Goal: Task Accomplishment & Management: Manage account settings

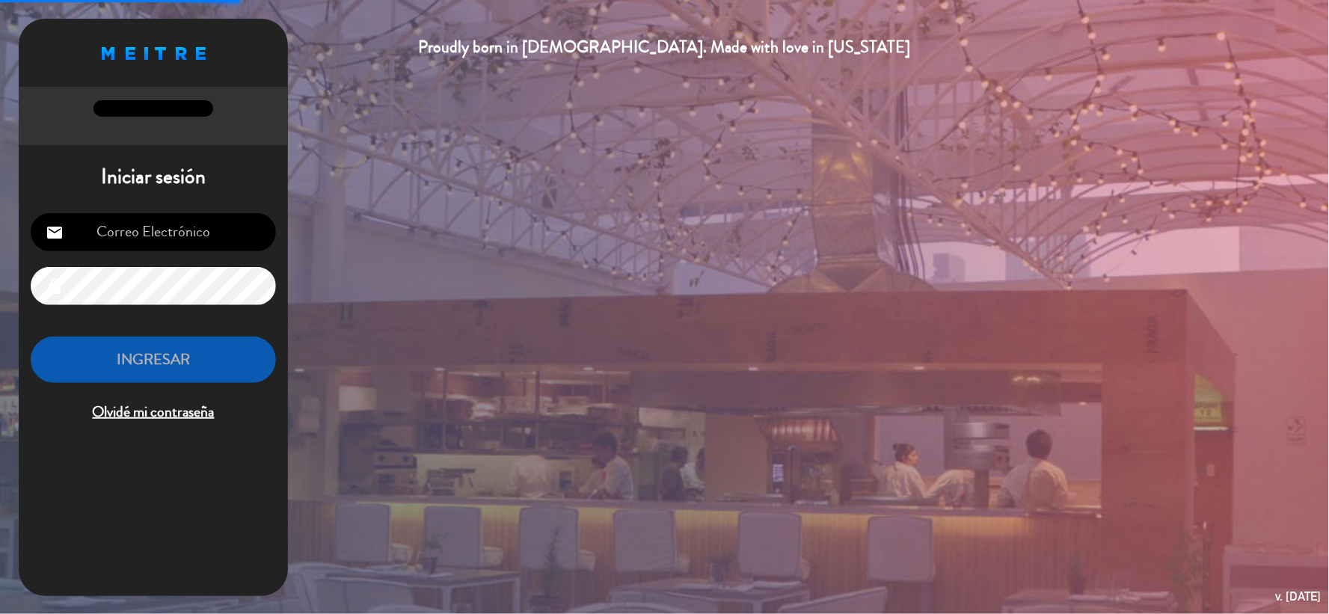
type input "[EMAIL_ADDRESS][DOMAIN_NAME]"
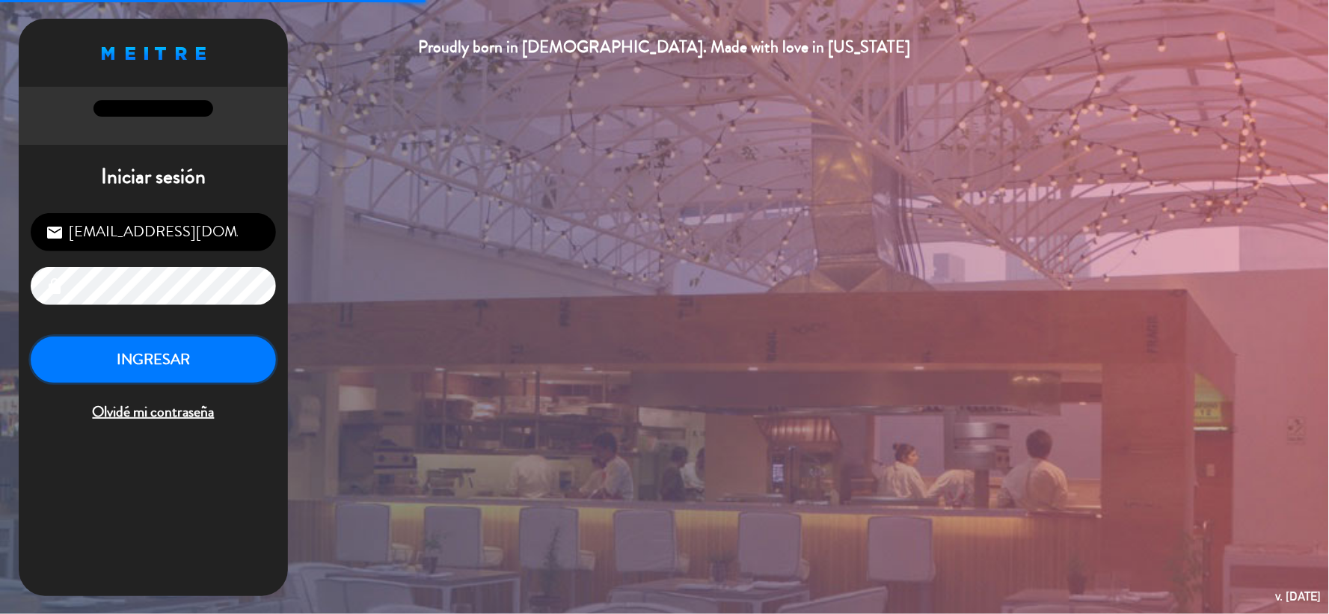
click at [120, 364] on button "INGRESAR" at bounding box center [153, 360] width 245 height 47
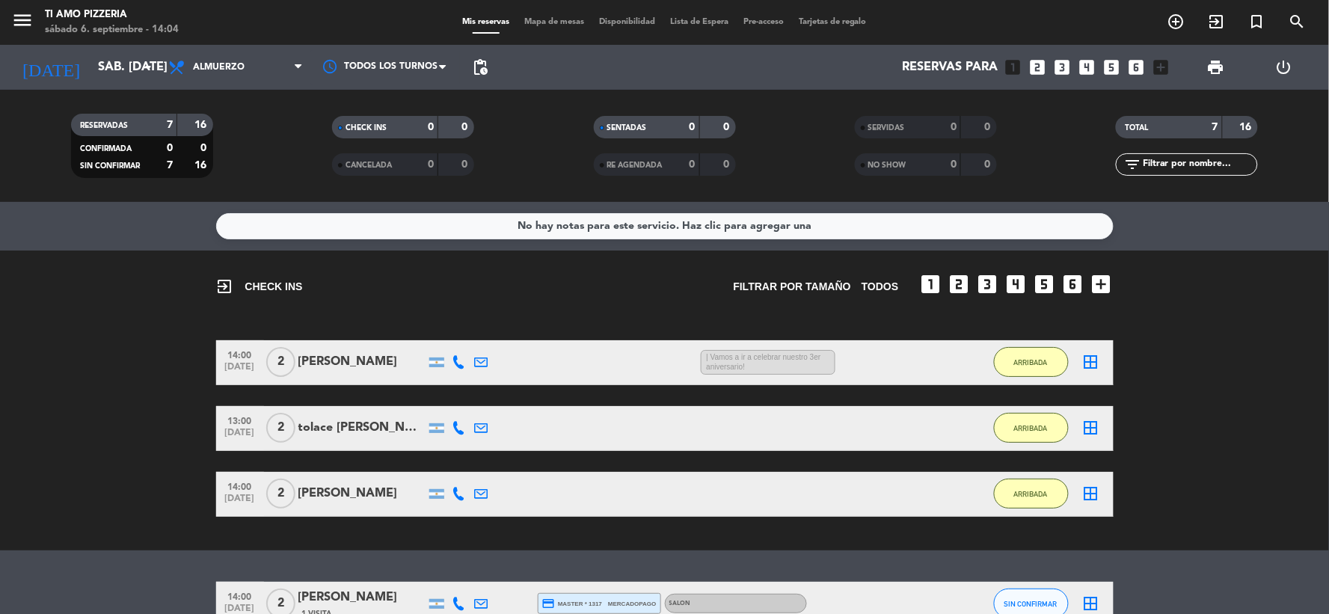
scroll to position [221, 0]
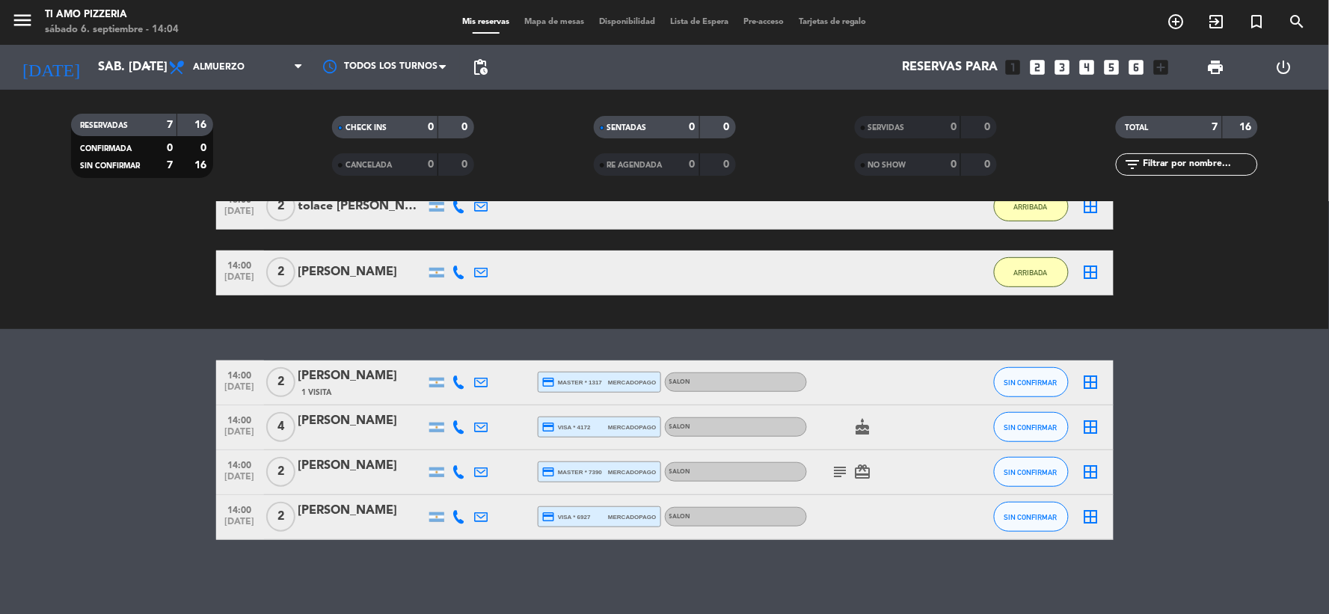
click at [839, 469] on icon "subject" at bounding box center [841, 472] width 18 height 18
click at [838, 474] on icon "subject" at bounding box center [841, 472] width 18 height 18
click at [1028, 374] on button "SIN CONFIRMAR" at bounding box center [1031, 382] width 75 height 30
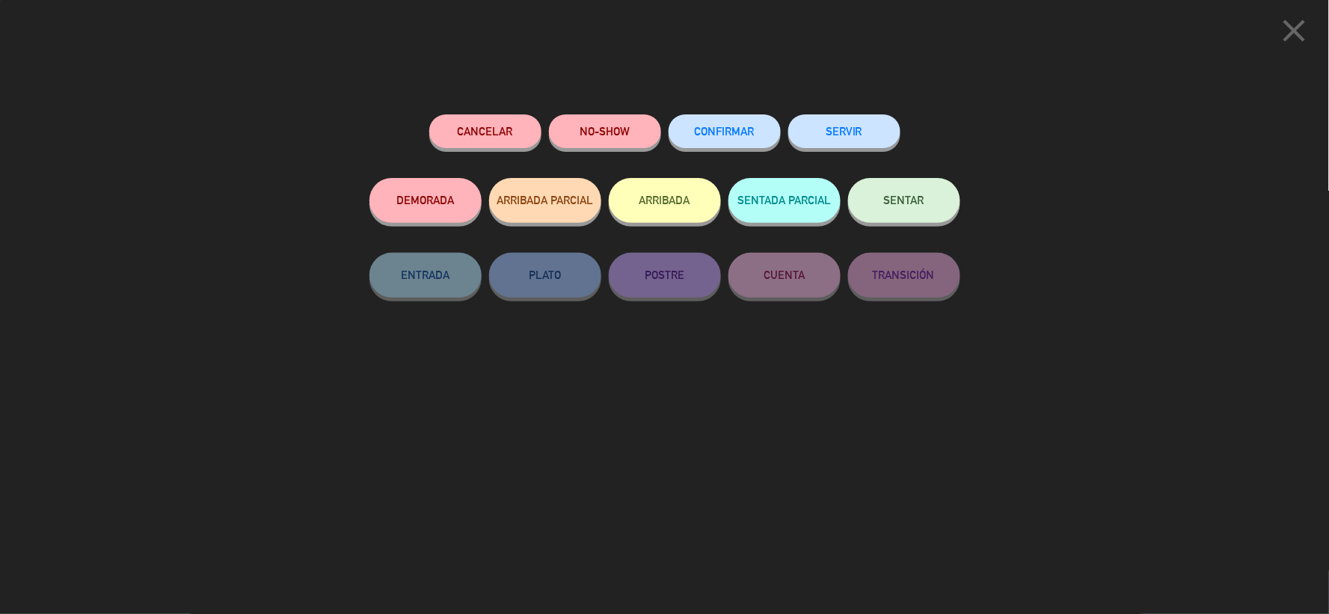
click at [661, 202] on button "ARRIBADA" at bounding box center [665, 200] width 112 height 45
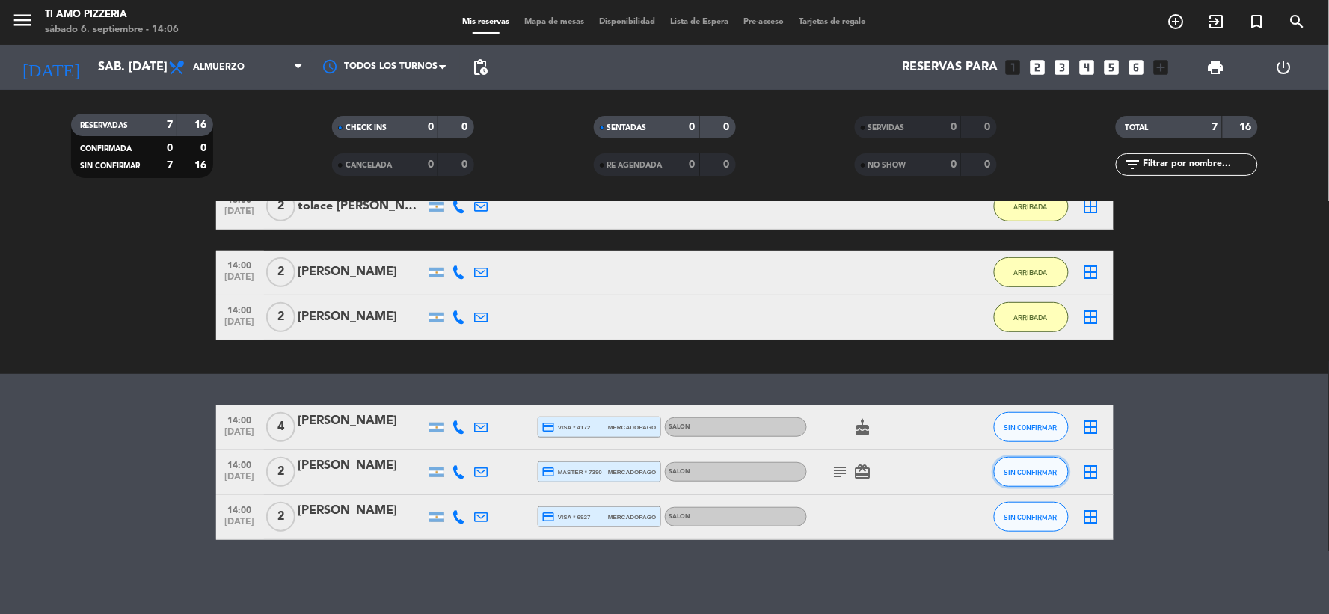
click at [1036, 471] on span "SIN CONFIRMAR" at bounding box center [1031, 472] width 53 height 8
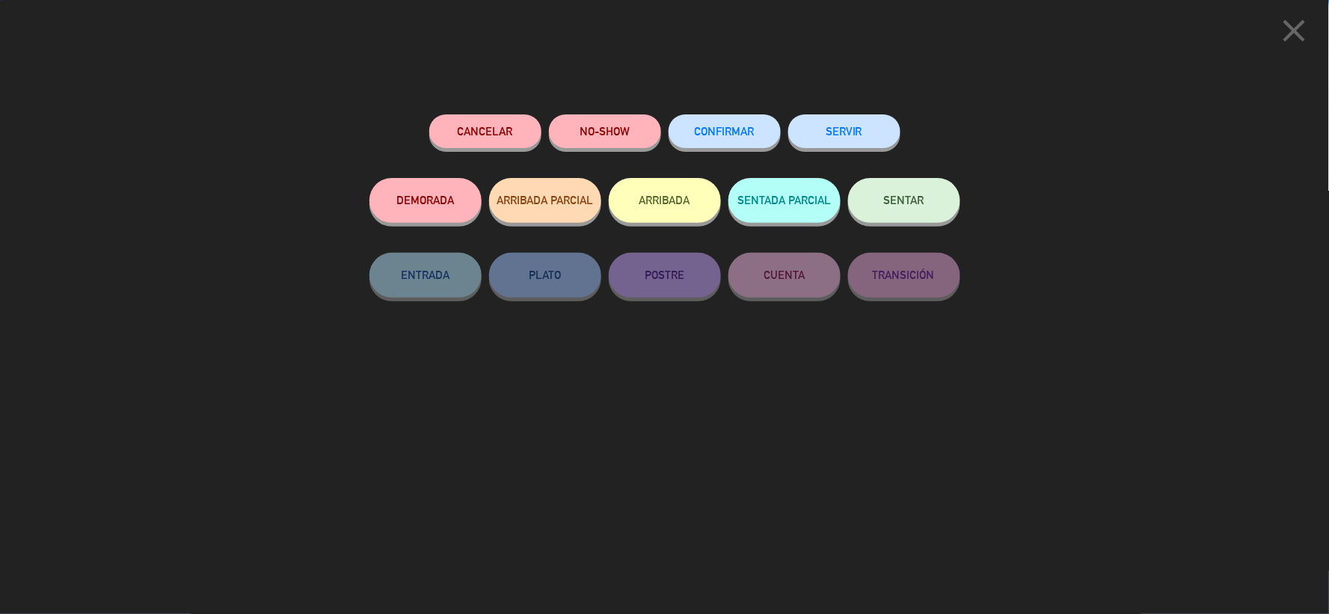
click at [670, 209] on button "ARRIBADA" at bounding box center [665, 200] width 112 height 45
